Goal: Book appointment/travel/reservation

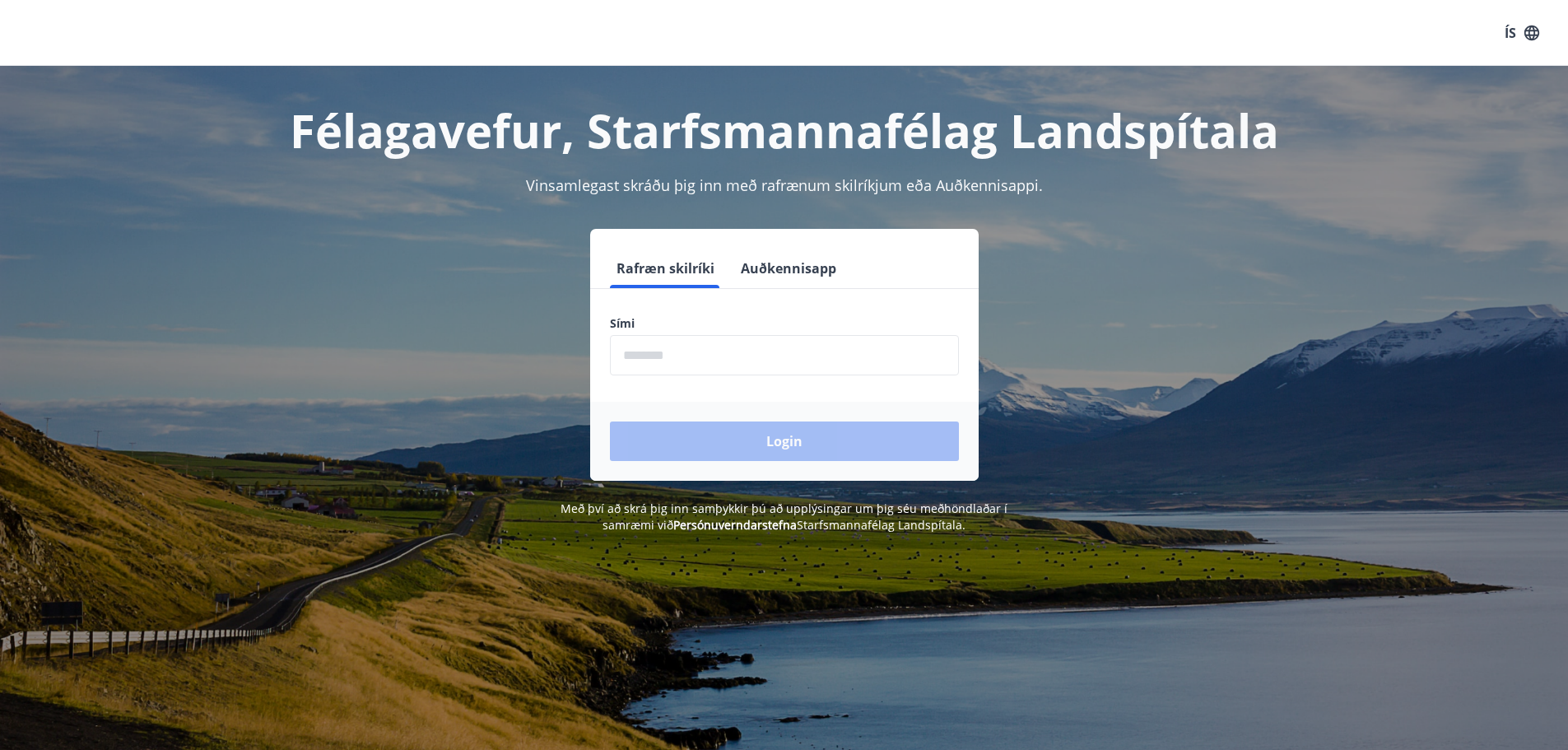
click at [686, 362] on input "phone" at bounding box center [784, 355] width 349 height 40
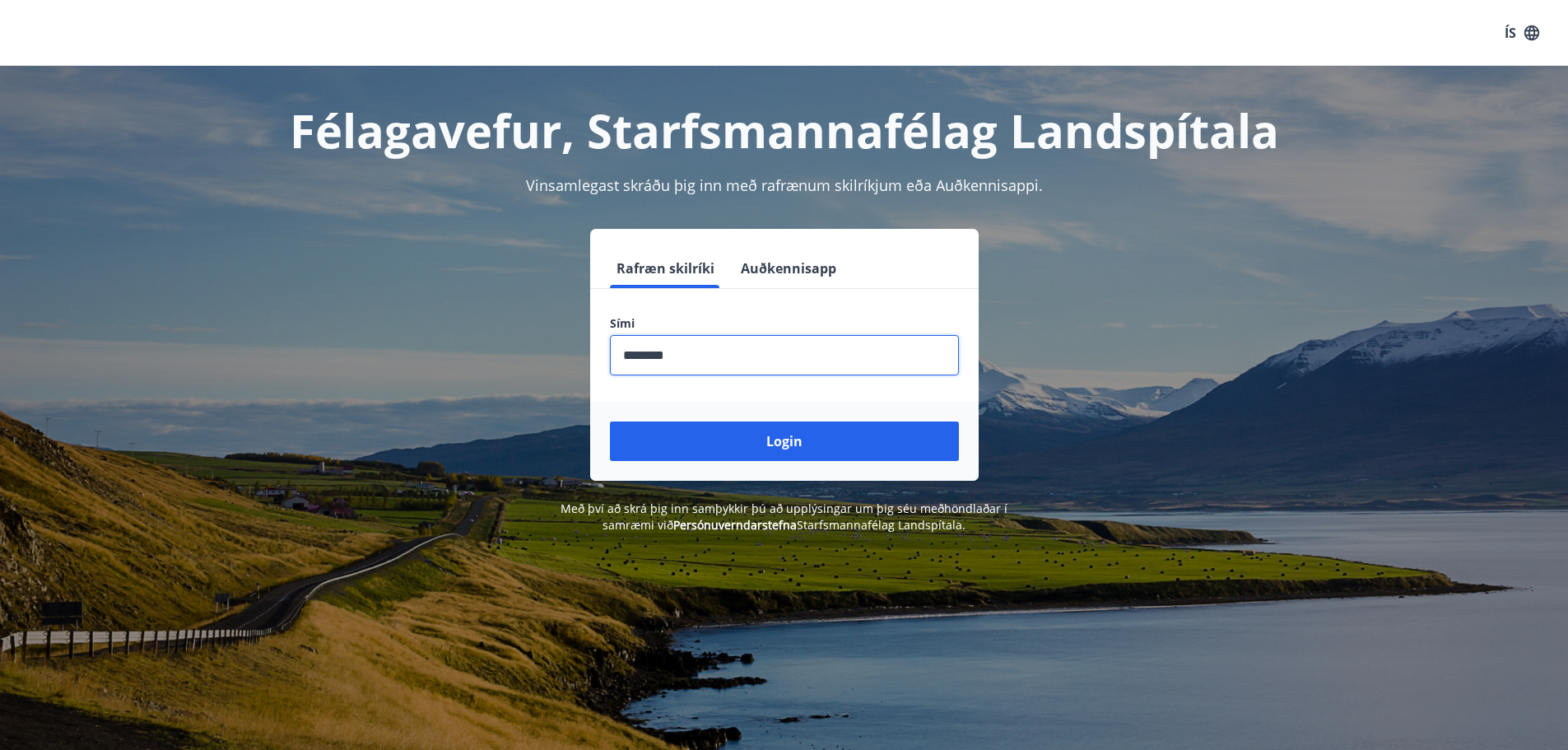
type input "********"
click at [610, 421] on button "Login" at bounding box center [784, 441] width 349 height 39
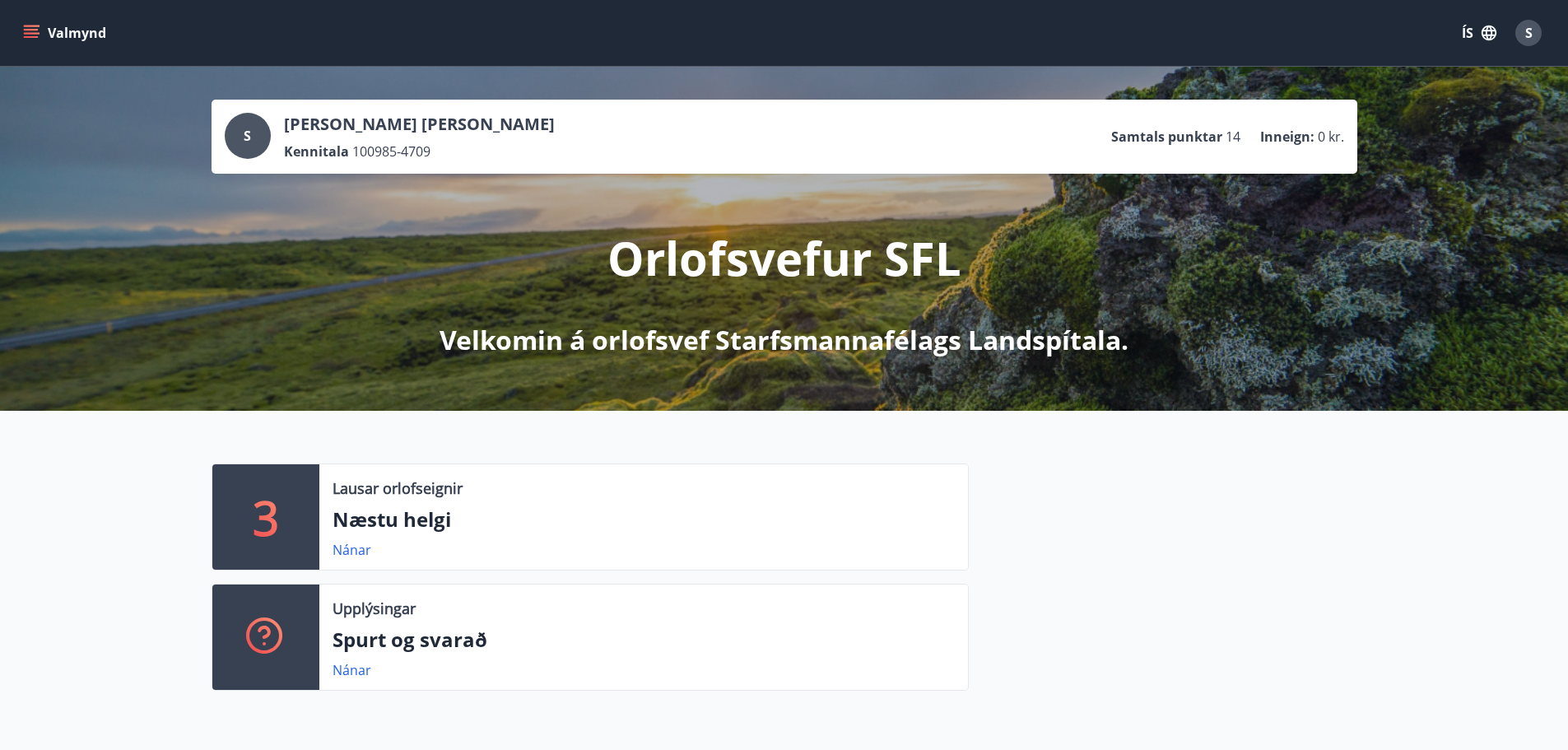
click at [37, 24] on button "Valmynd" at bounding box center [66, 33] width 93 height 30
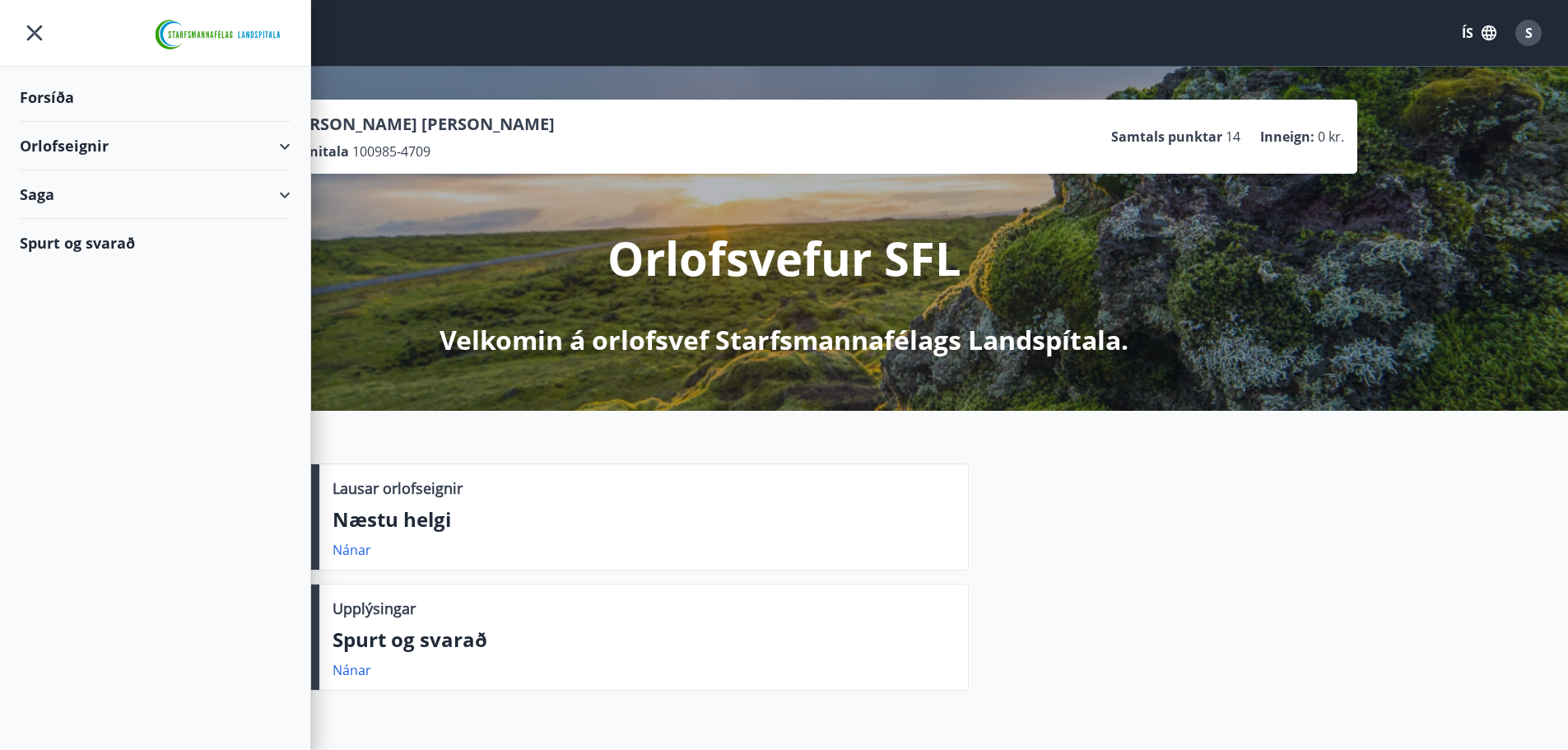
click at [281, 142] on div "Orlofseignir" at bounding box center [156, 146] width 271 height 49
click at [98, 219] on div "Bókunardagatal" at bounding box center [156, 222] width 245 height 35
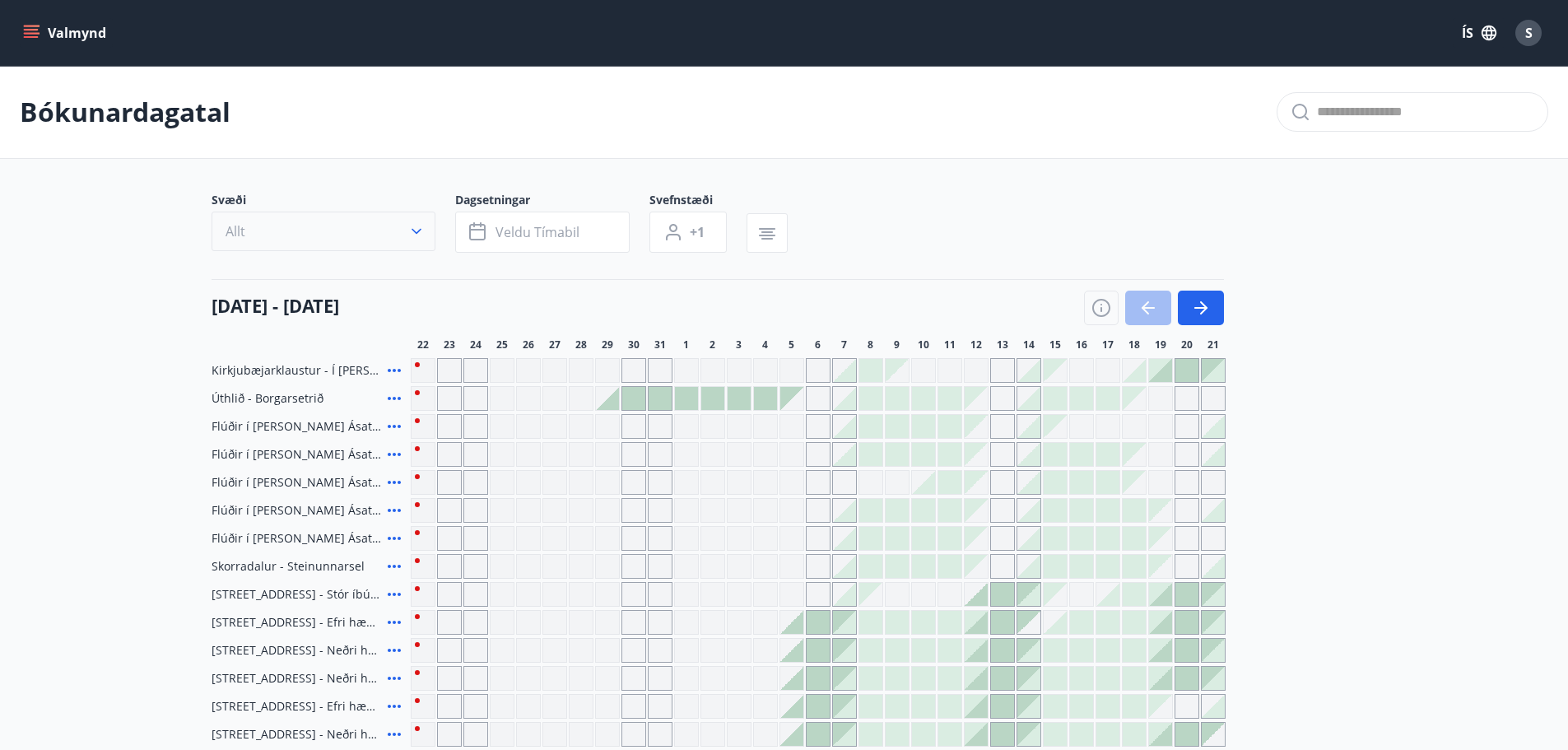
click at [416, 232] on icon "button" at bounding box center [416, 231] width 17 height 17
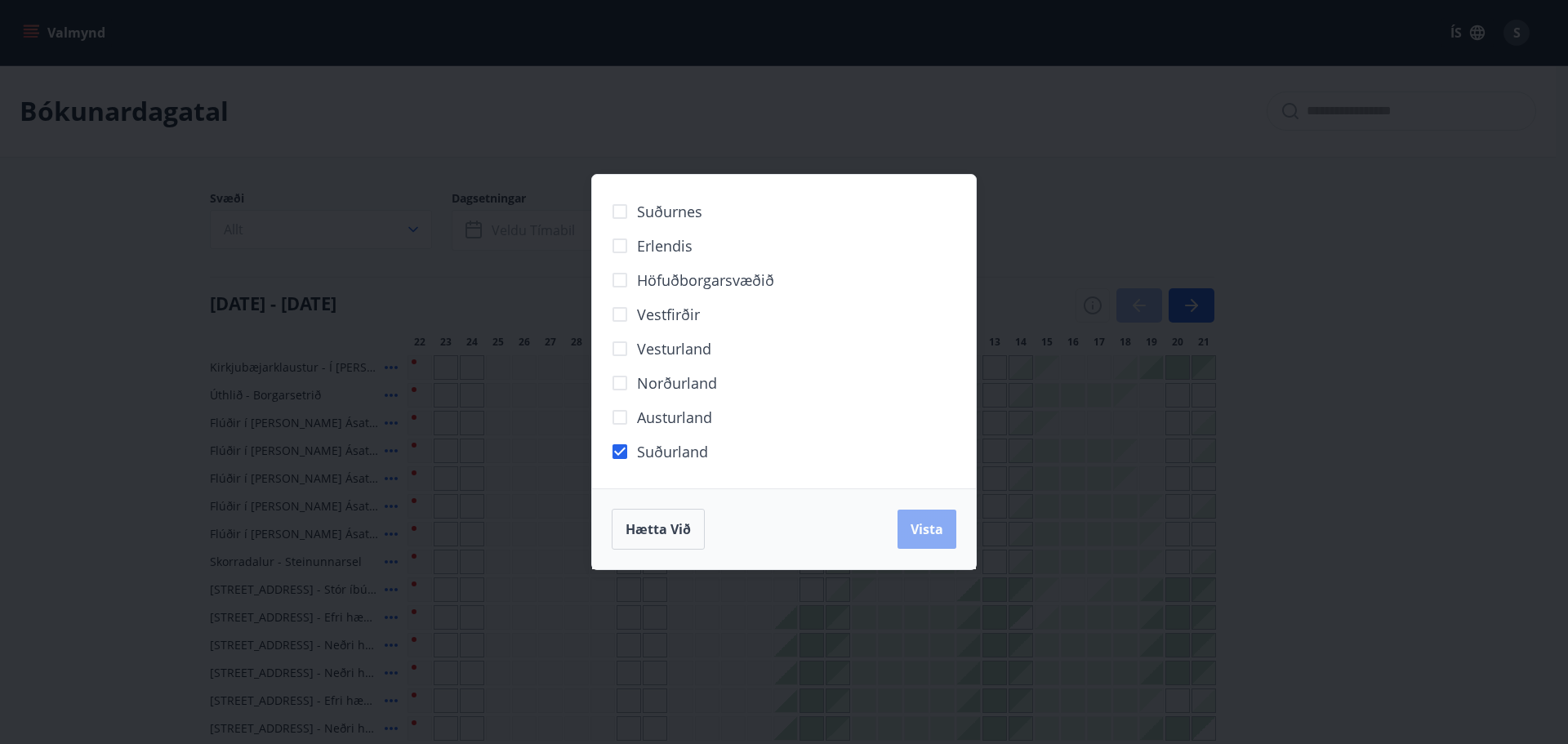
click at [907, 527] on button "Vista" at bounding box center [927, 529] width 59 height 39
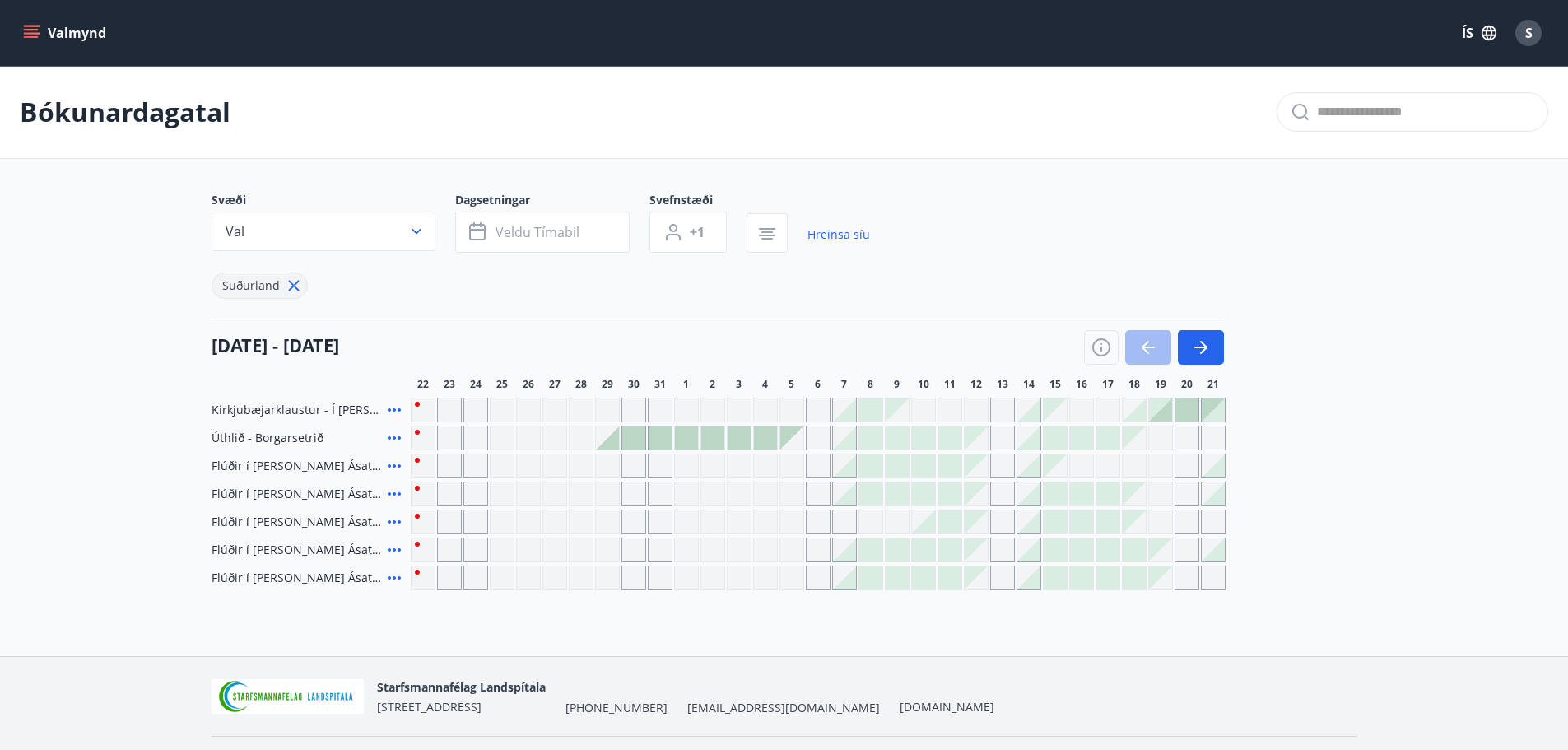
scroll to position [45, 0]
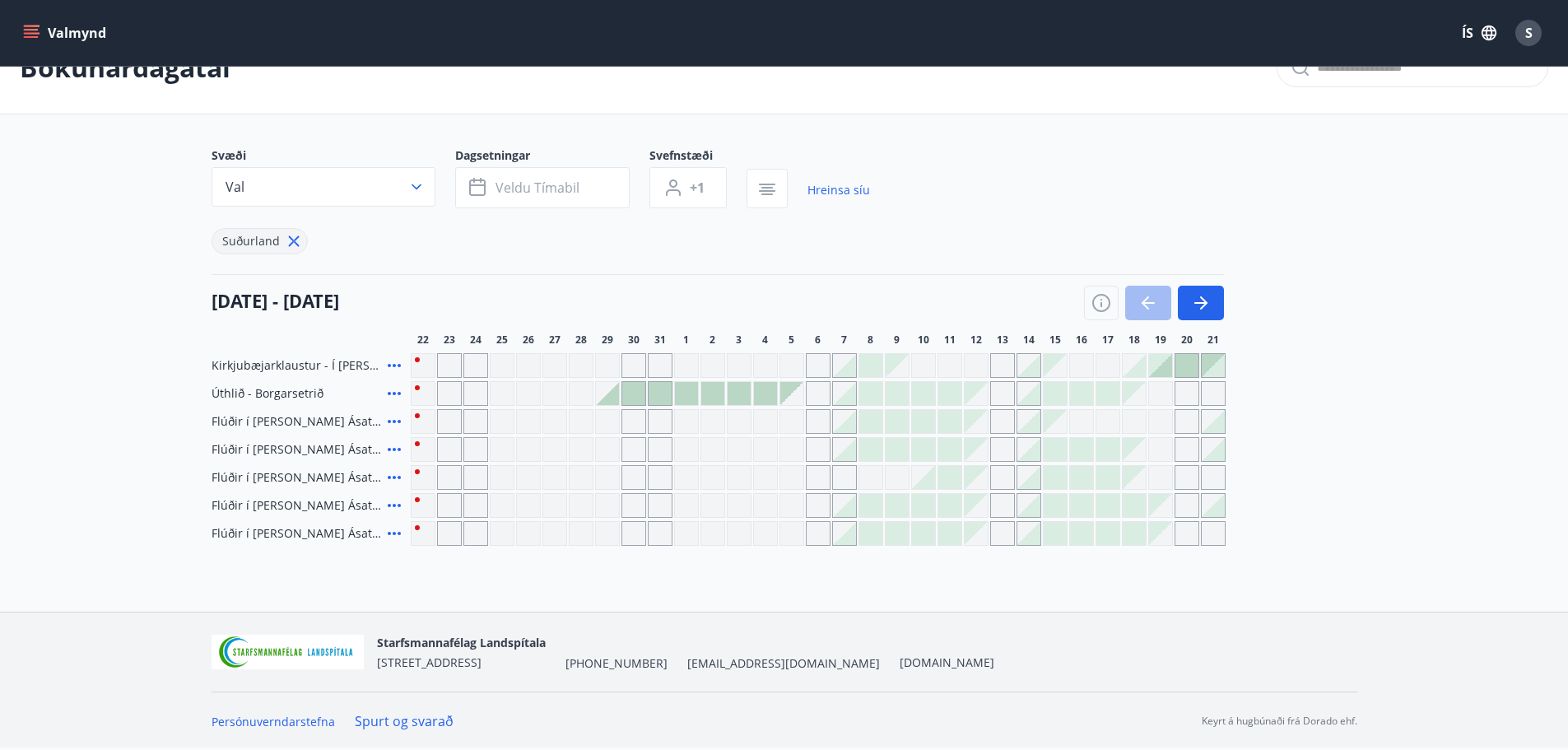
click at [398, 395] on icon at bounding box center [394, 393] width 20 height 20
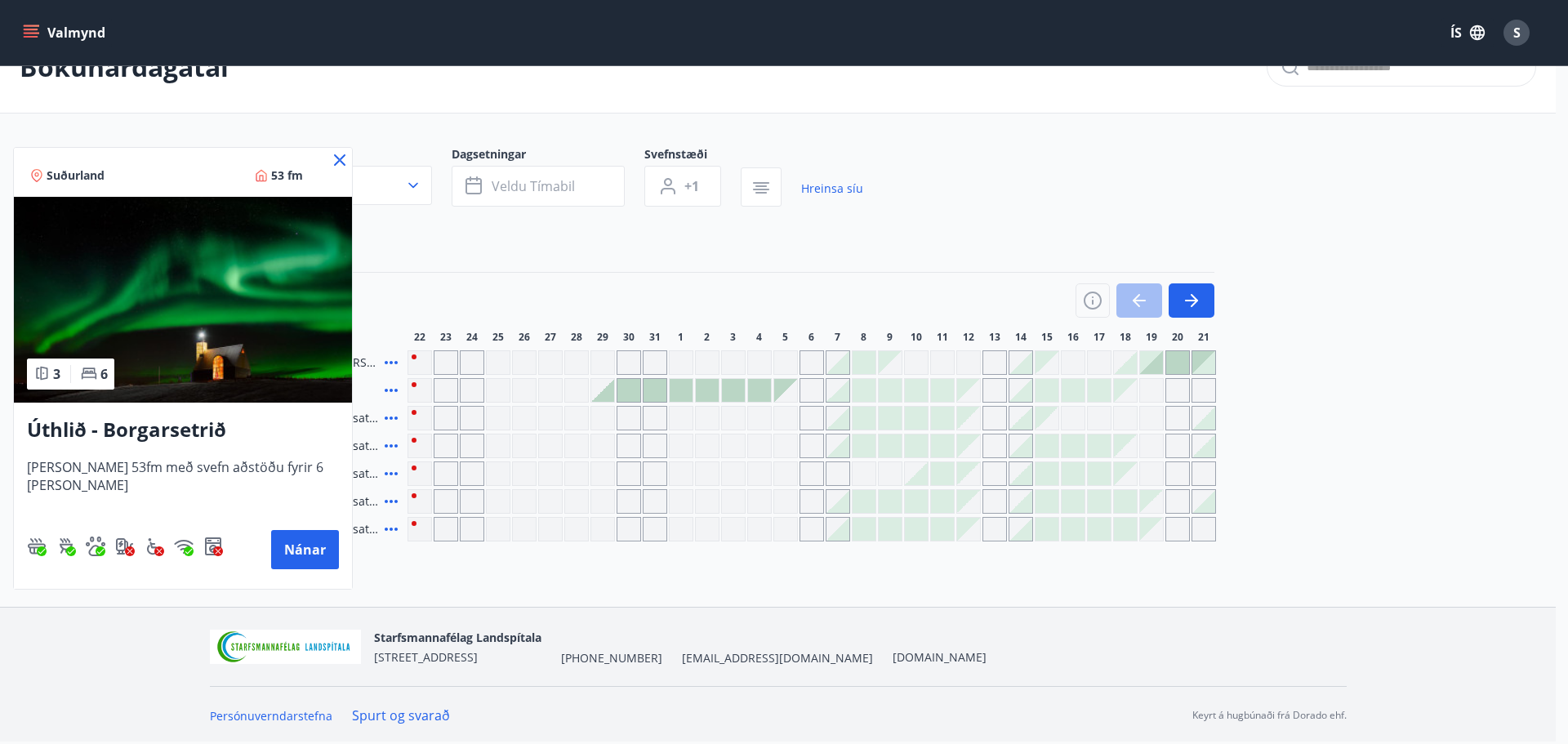
click at [330, 166] on icon at bounding box center [339, 160] width 20 height 20
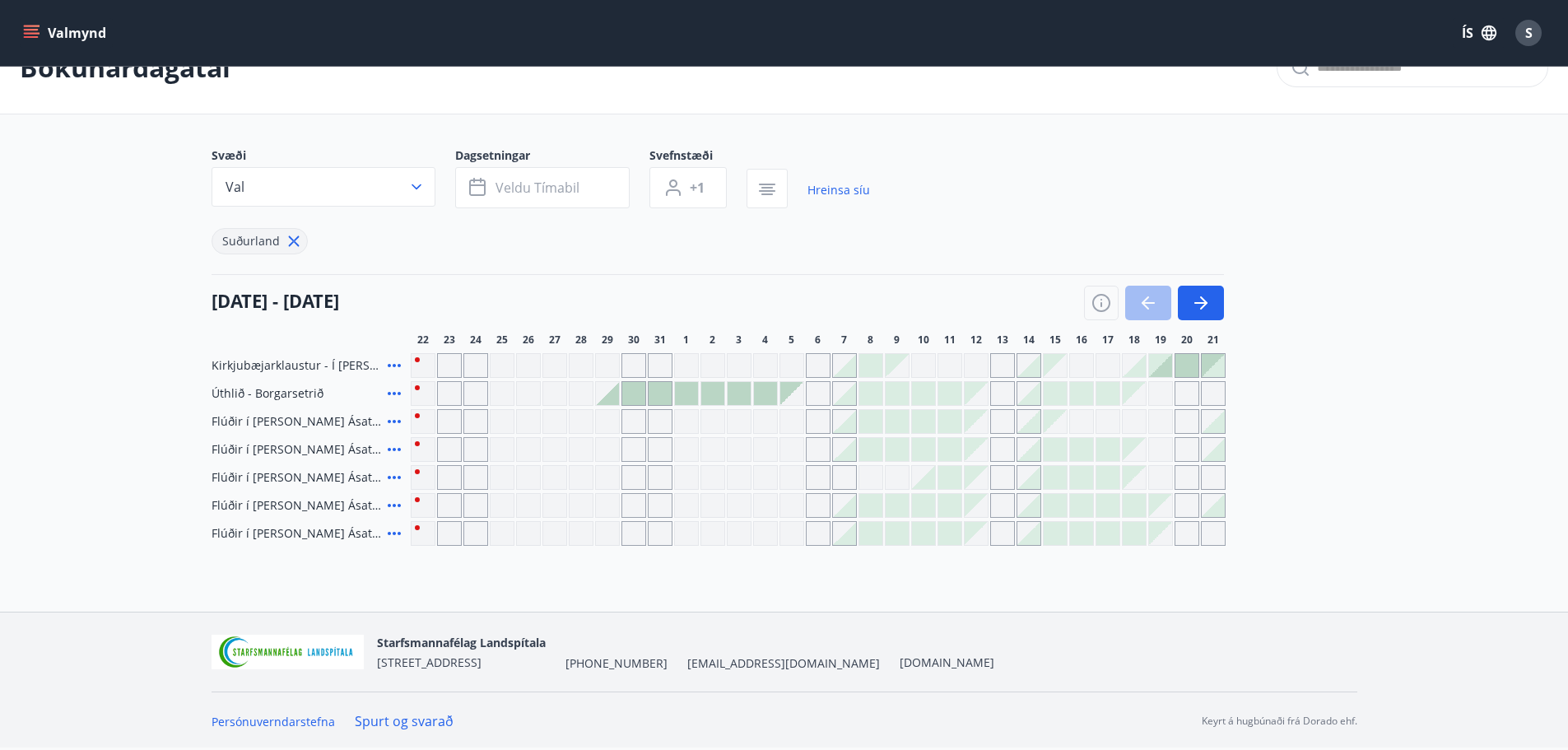
click at [401, 529] on icon at bounding box center [394, 533] width 20 height 20
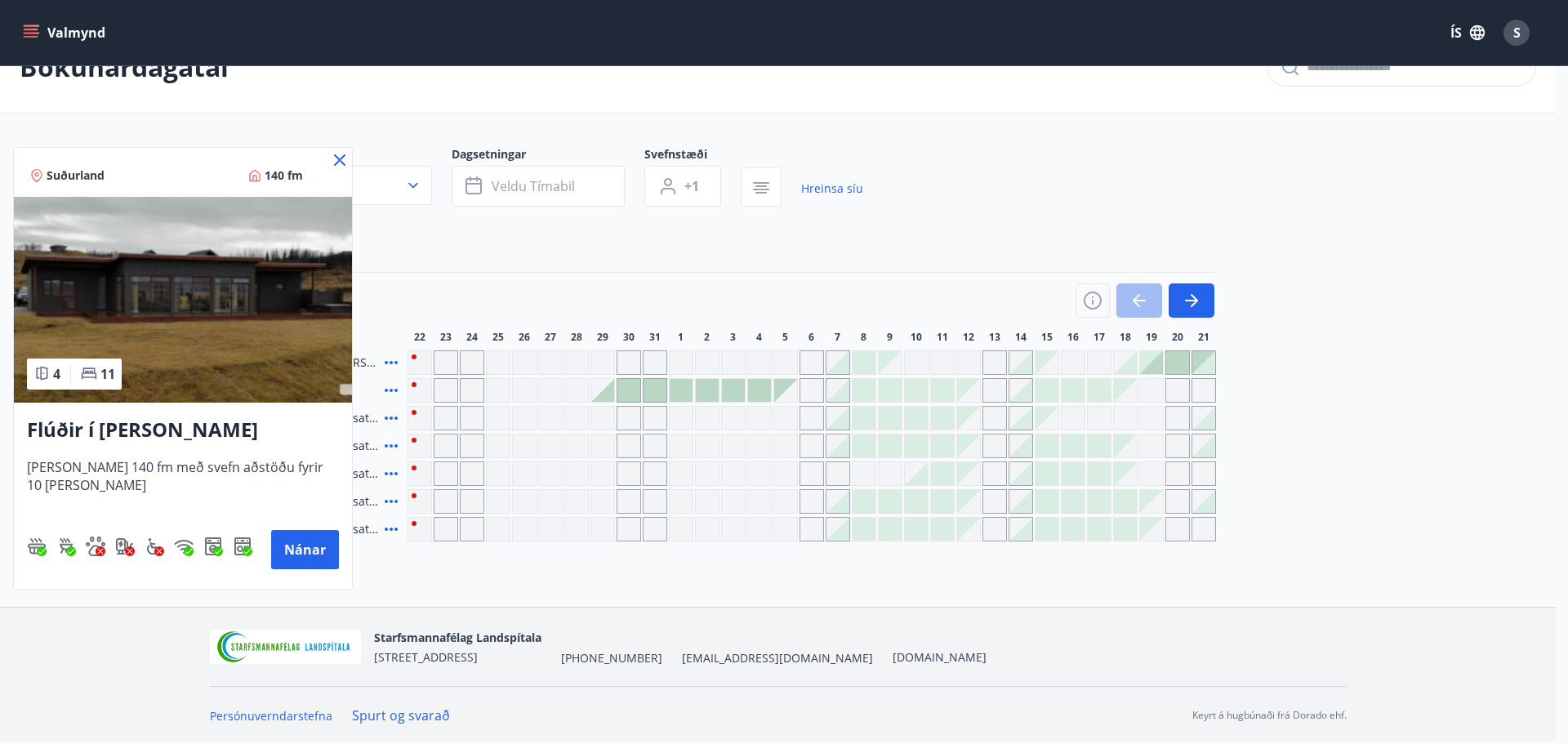
click at [348, 160] on icon at bounding box center [339, 160] width 20 height 20
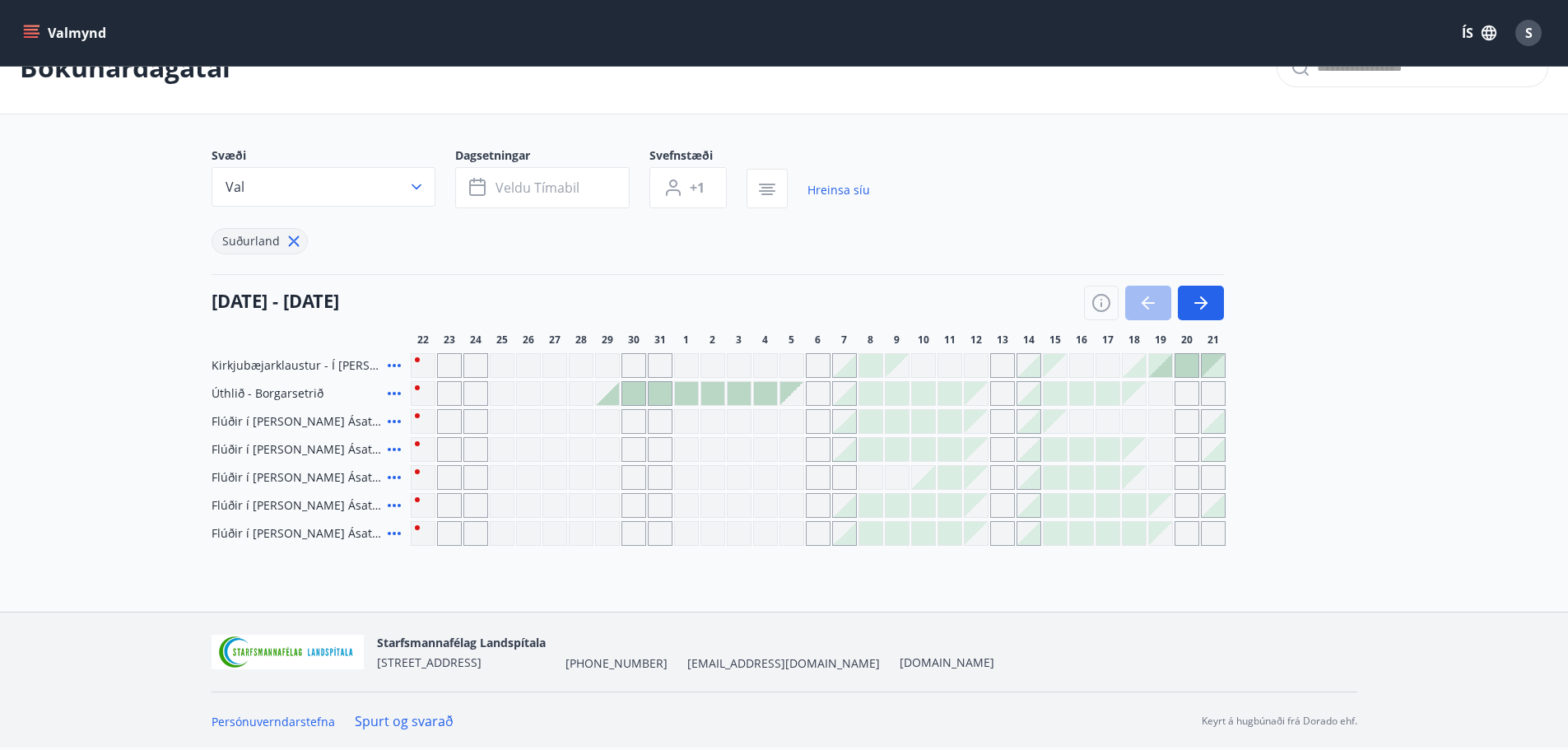
click at [293, 243] on icon at bounding box center [294, 241] width 18 height 18
